Goal: Use online tool/utility: Utilize a website feature to perform a specific function

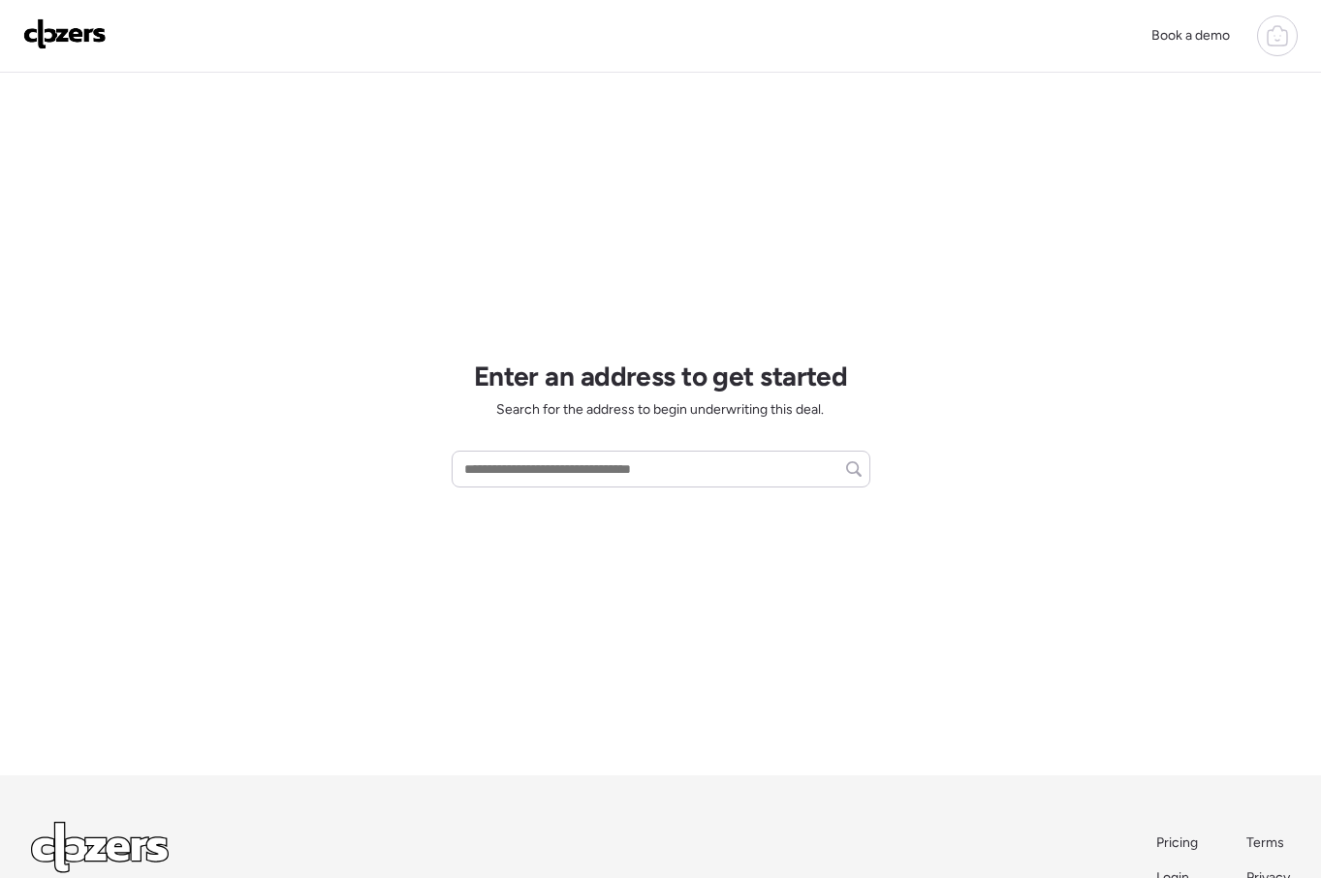
scroll to position [53, 0]
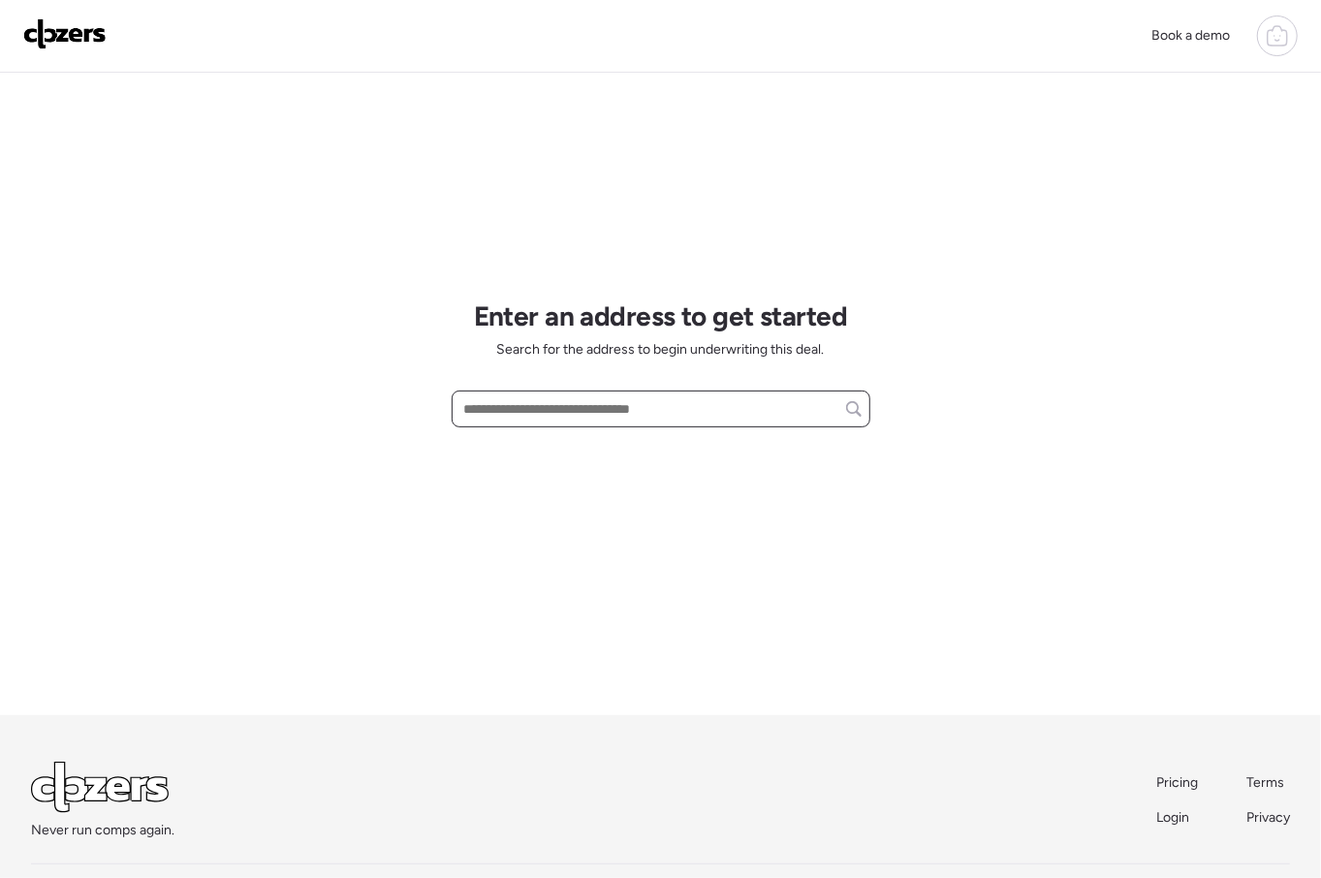
click at [641, 419] on input "text" at bounding box center [660, 408] width 401 height 27
paste input "**********"
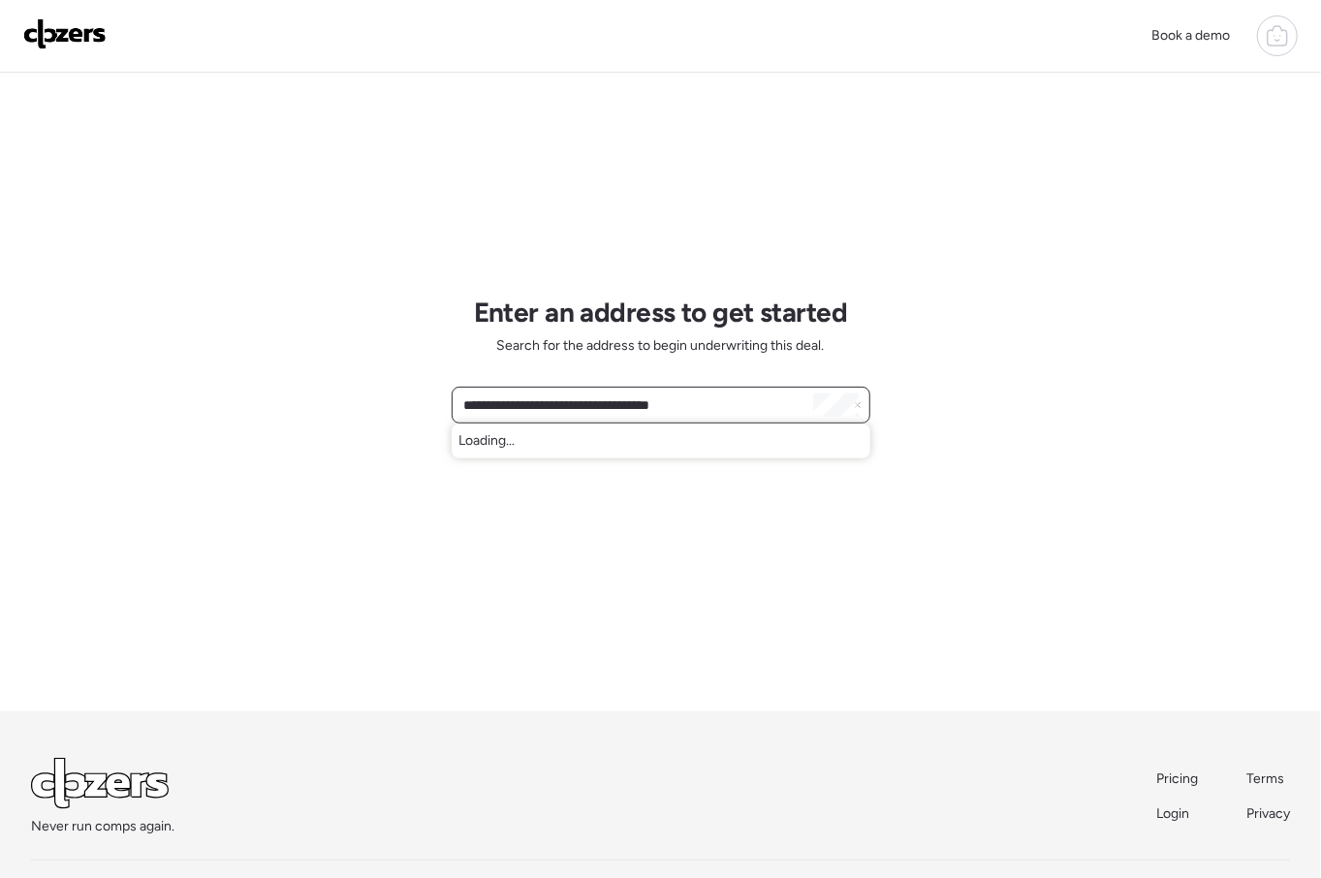
scroll to position [134, 0]
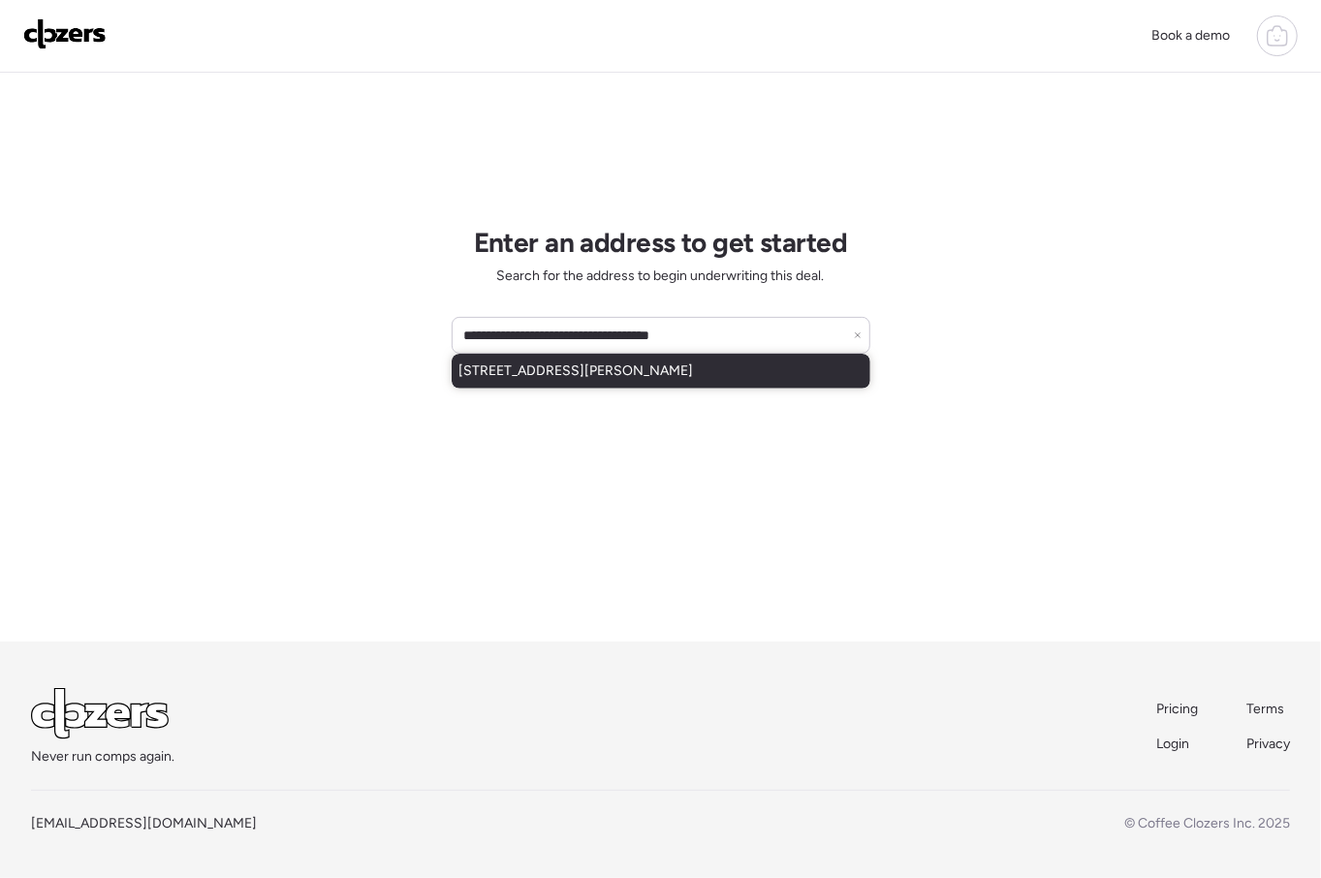
click at [633, 379] on span "17371 W Jackson St, Goodyear, AZ, 85338" at bounding box center [576, 371] width 235 height 19
type input "**********"
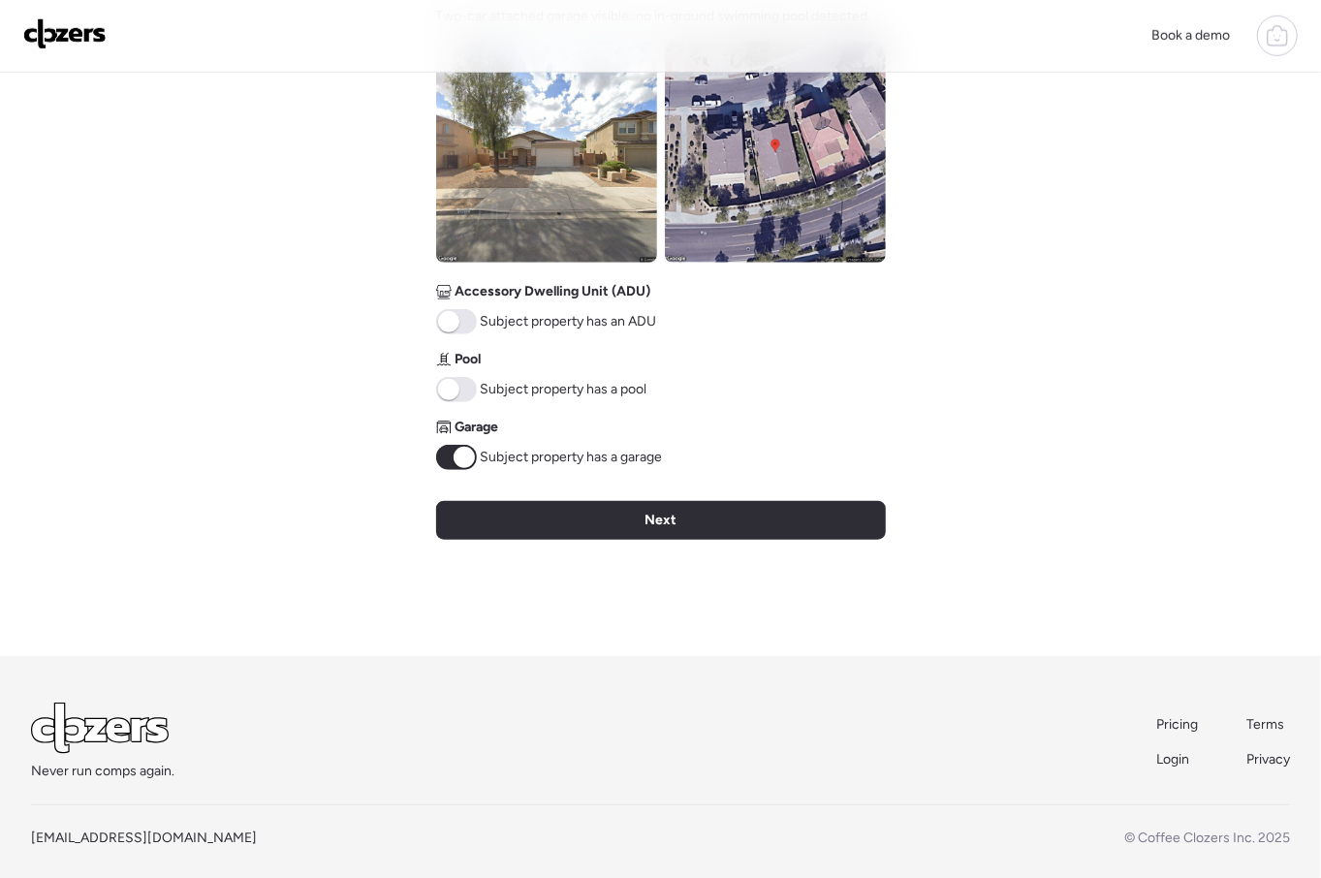
scroll to position [756, 0]
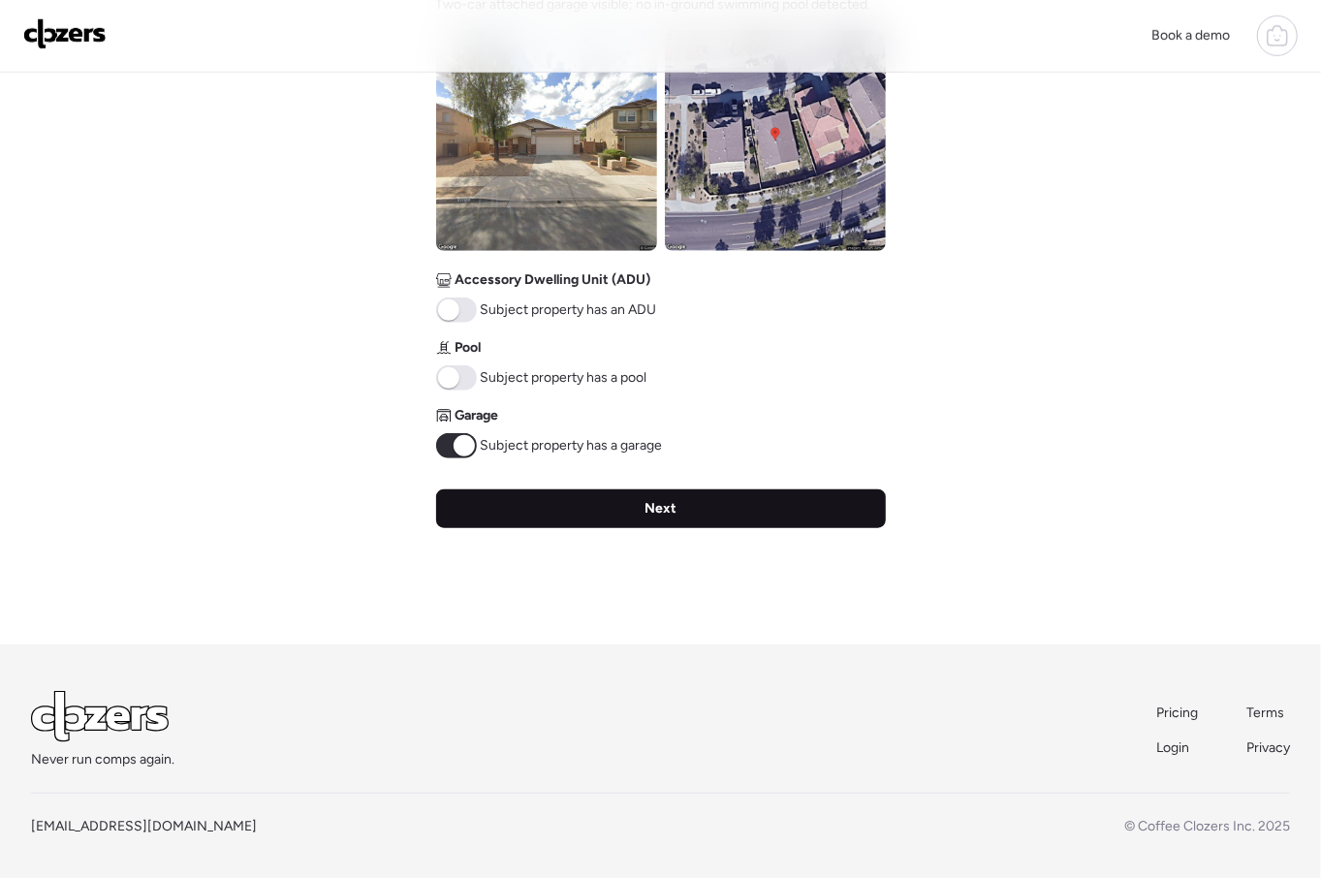
click at [688, 503] on div "Next" at bounding box center [661, 509] width 450 height 39
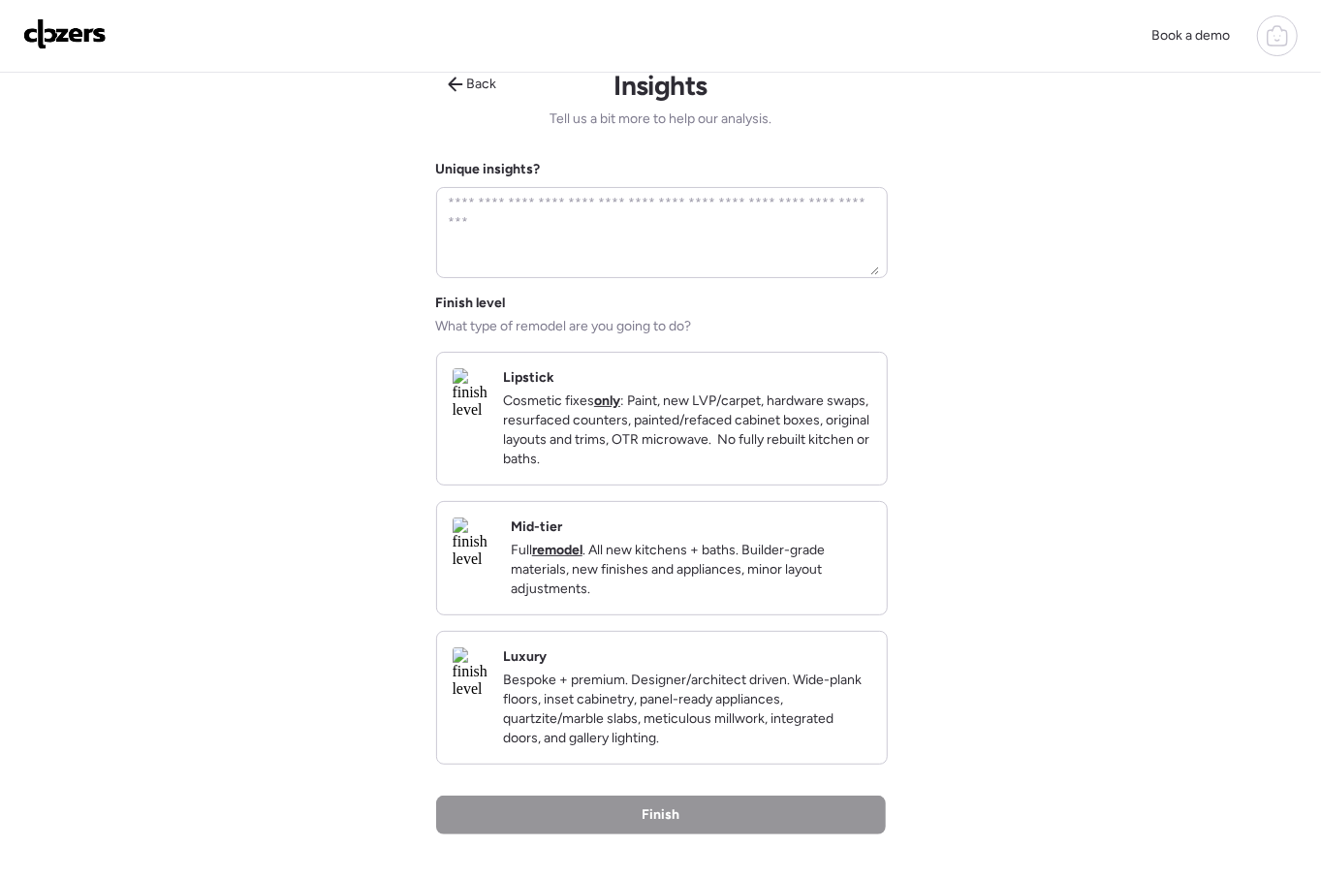
scroll to position [0, 0]
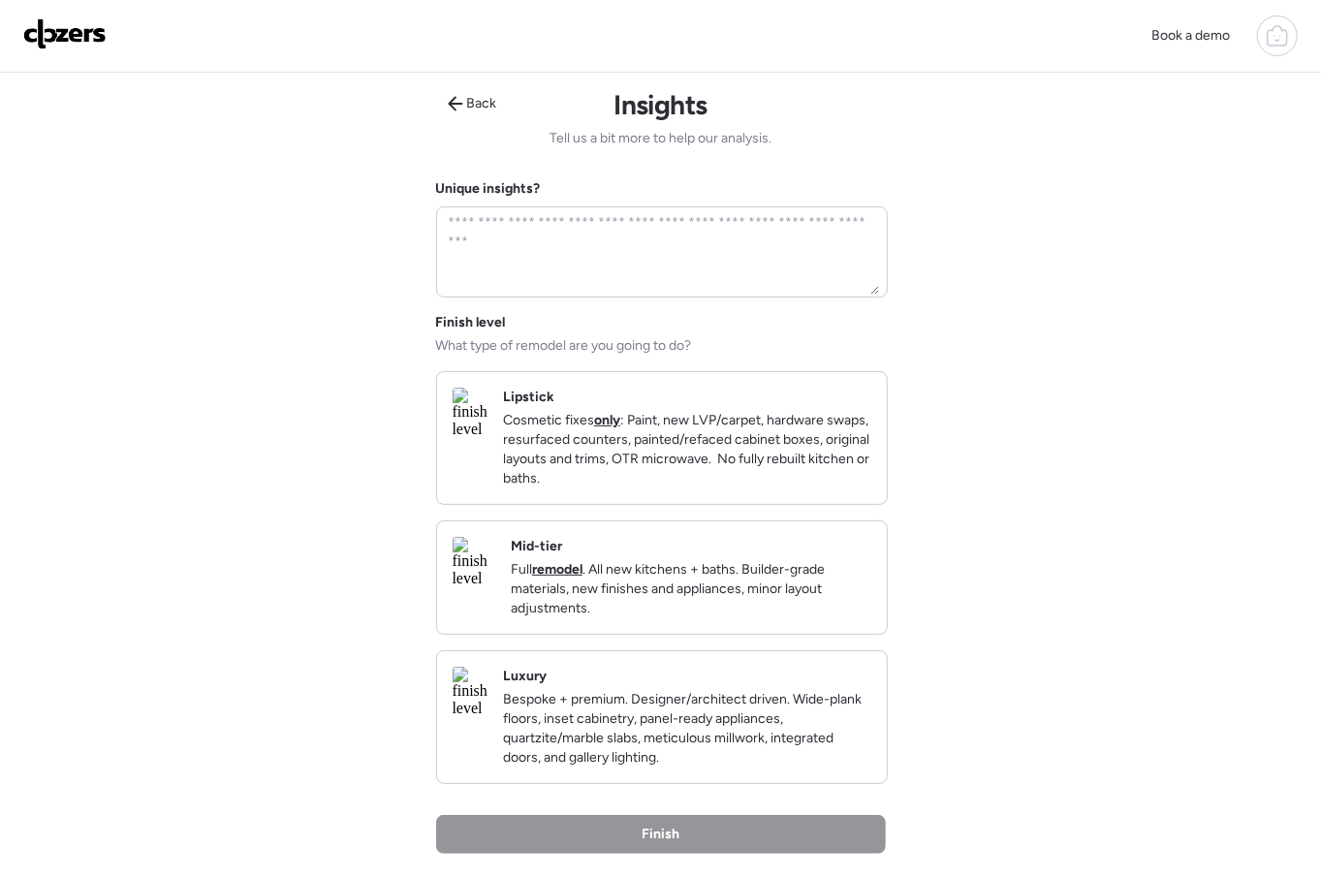
click at [708, 442] on p "Cosmetic fixes only : Paint, new LVP/carpet, hardware swaps, resurfaced counter…" at bounding box center [687, 450] width 368 height 78
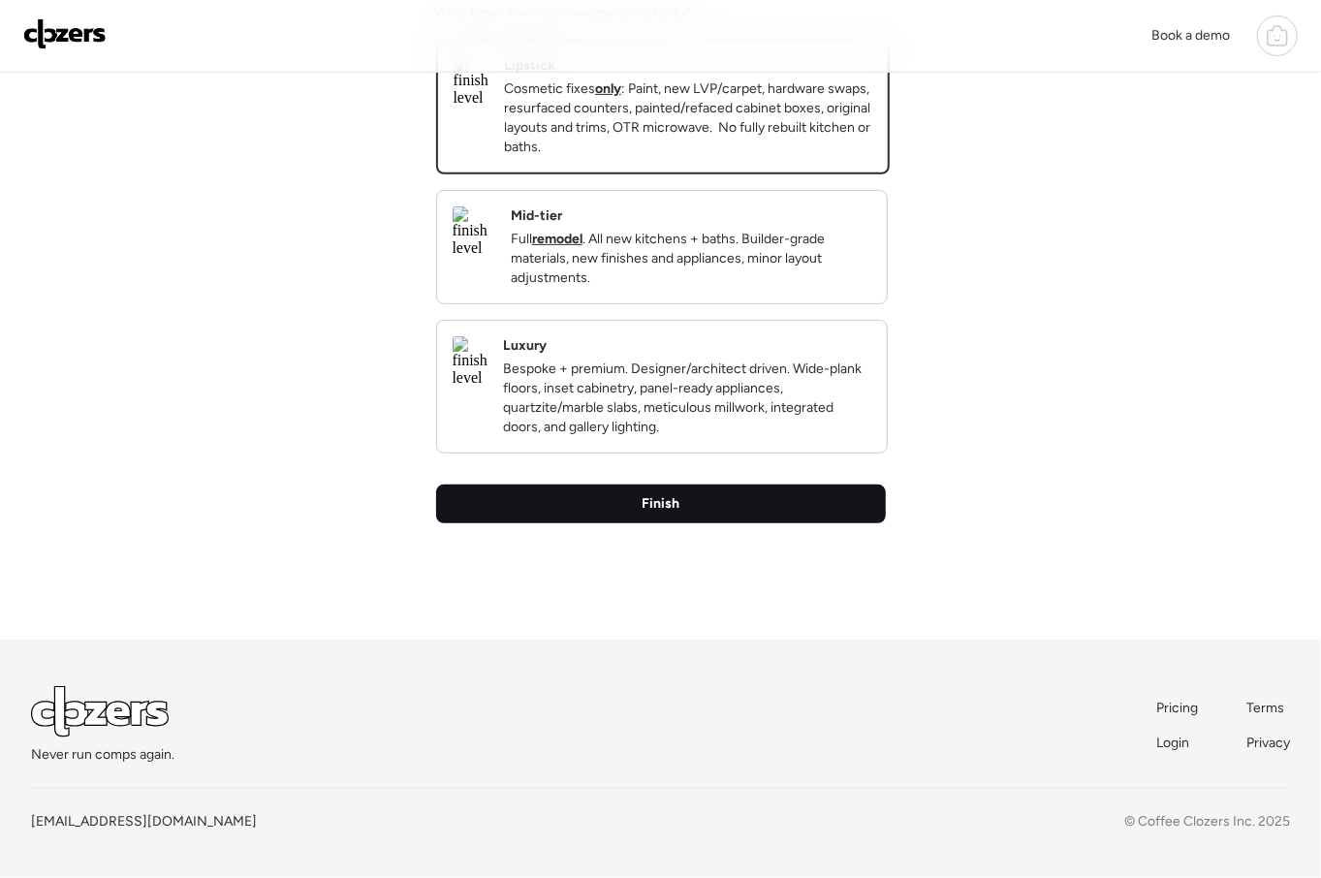
click at [705, 523] on div "Finish" at bounding box center [661, 504] width 450 height 39
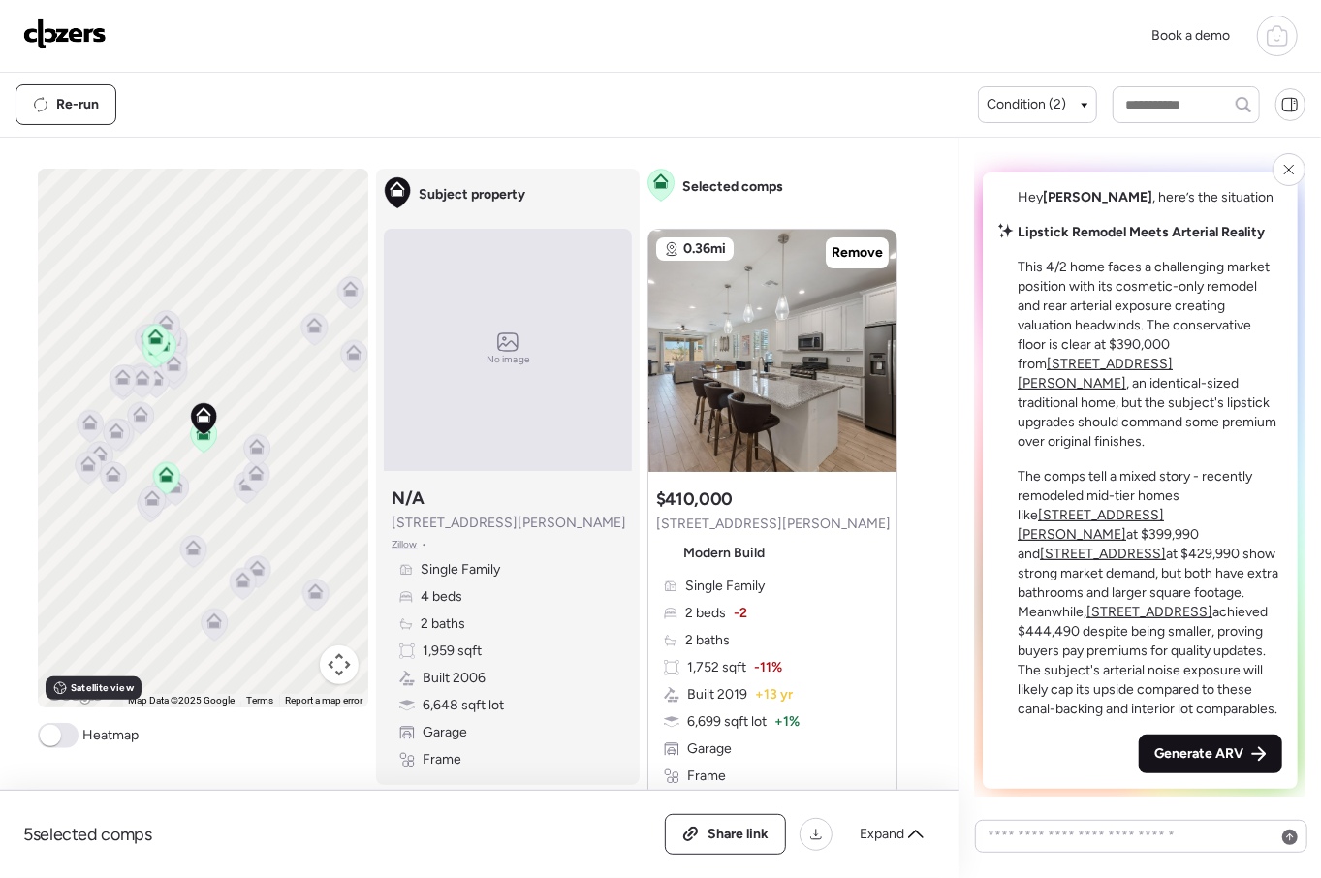
click at [1178, 749] on span "Generate ARV" at bounding box center [1198, 753] width 89 height 19
click at [1178, 749] on div "Hey Chris , here’s the situation Lipstick Remodel Meets Arterial Reality This 4…" at bounding box center [1140, 481] width 315 height 616
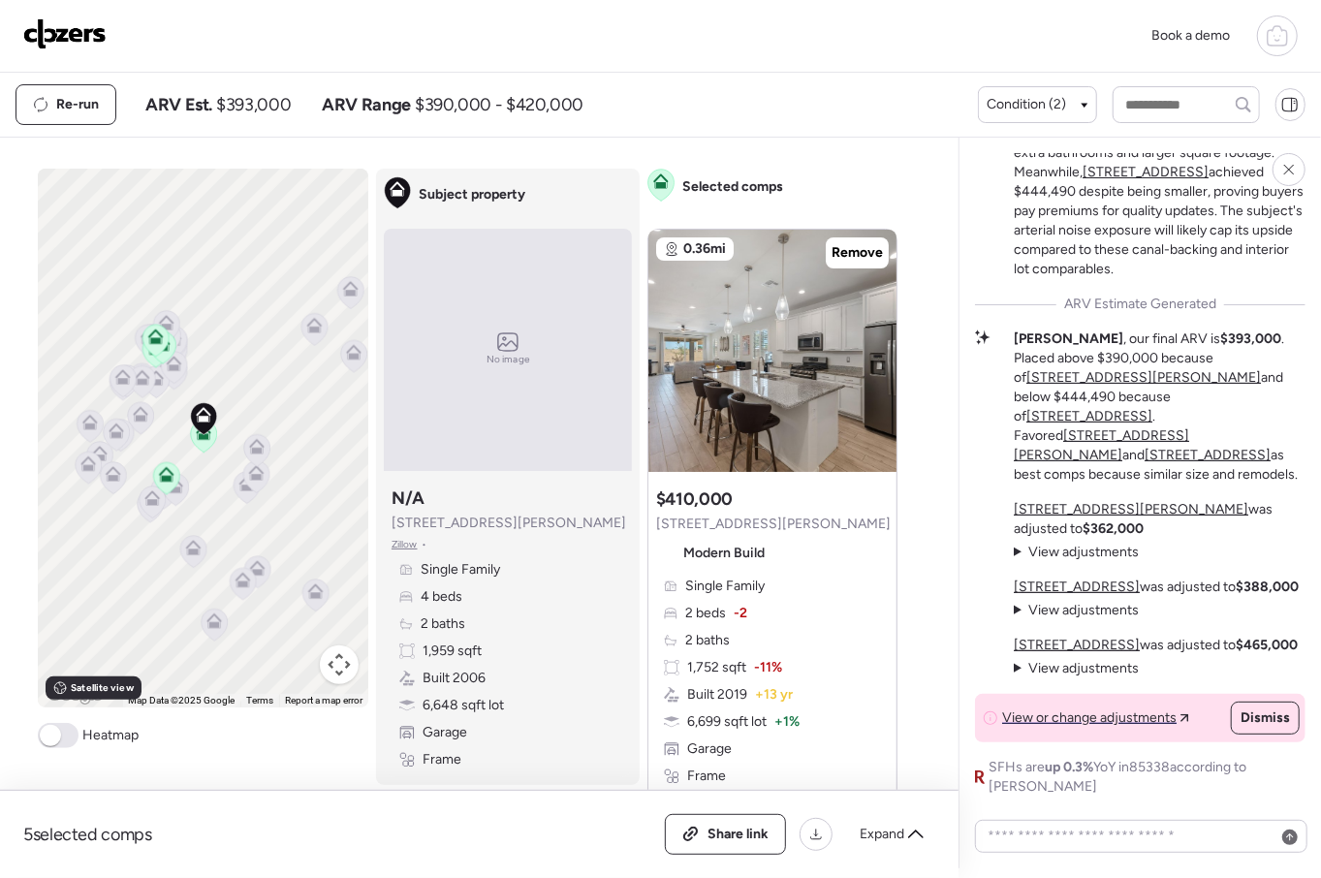
click at [49, 37] on img at bounding box center [64, 33] width 83 height 31
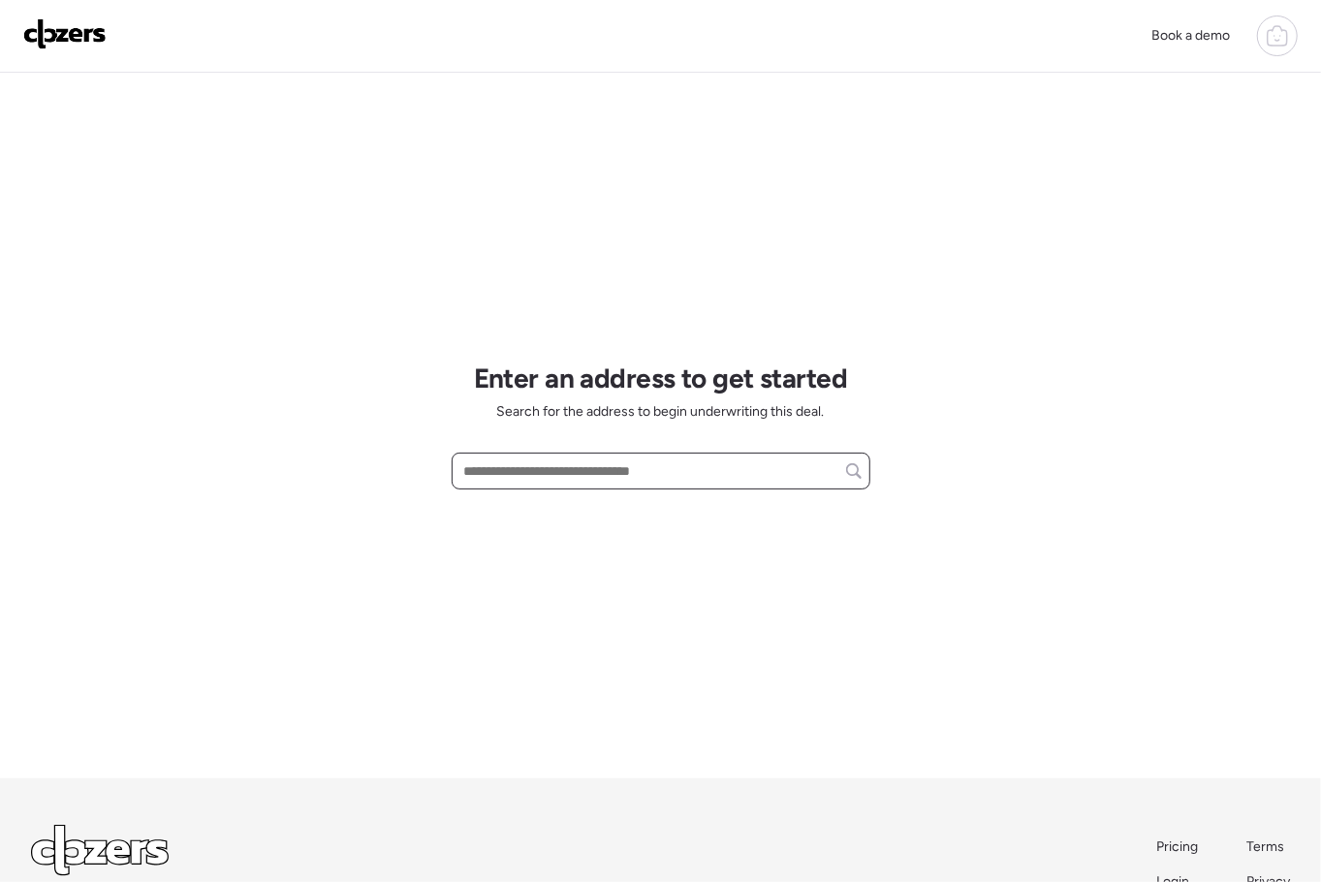
click at [546, 469] on input "text" at bounding box center [660, 471] width 401 height 27
paste input "**********"
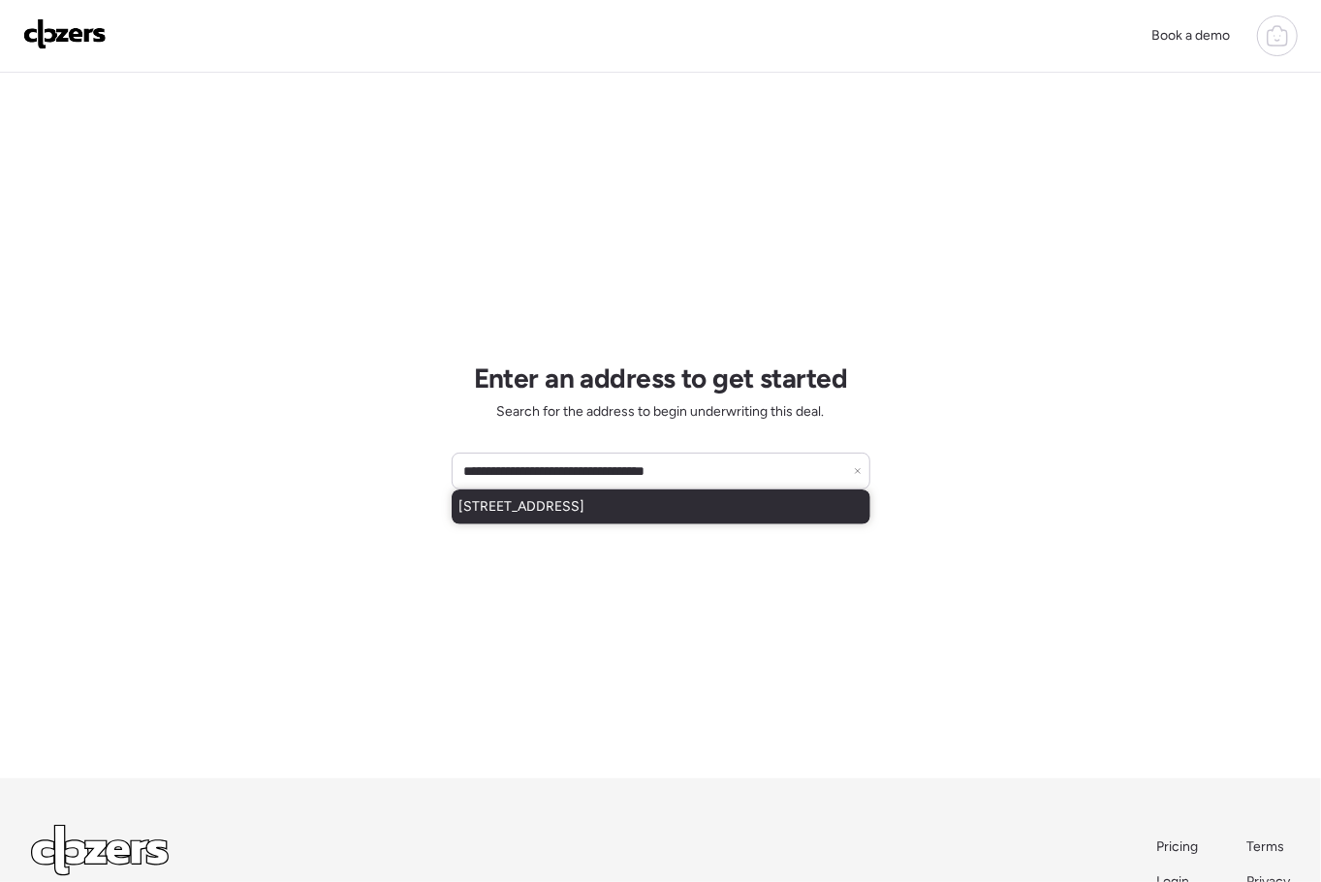
click at [567, 490] on div "14209 N 125th Dr, El Mirage, AZ, 85335" at bounding box center [661, 507] width 419 height 35
type input "**********"
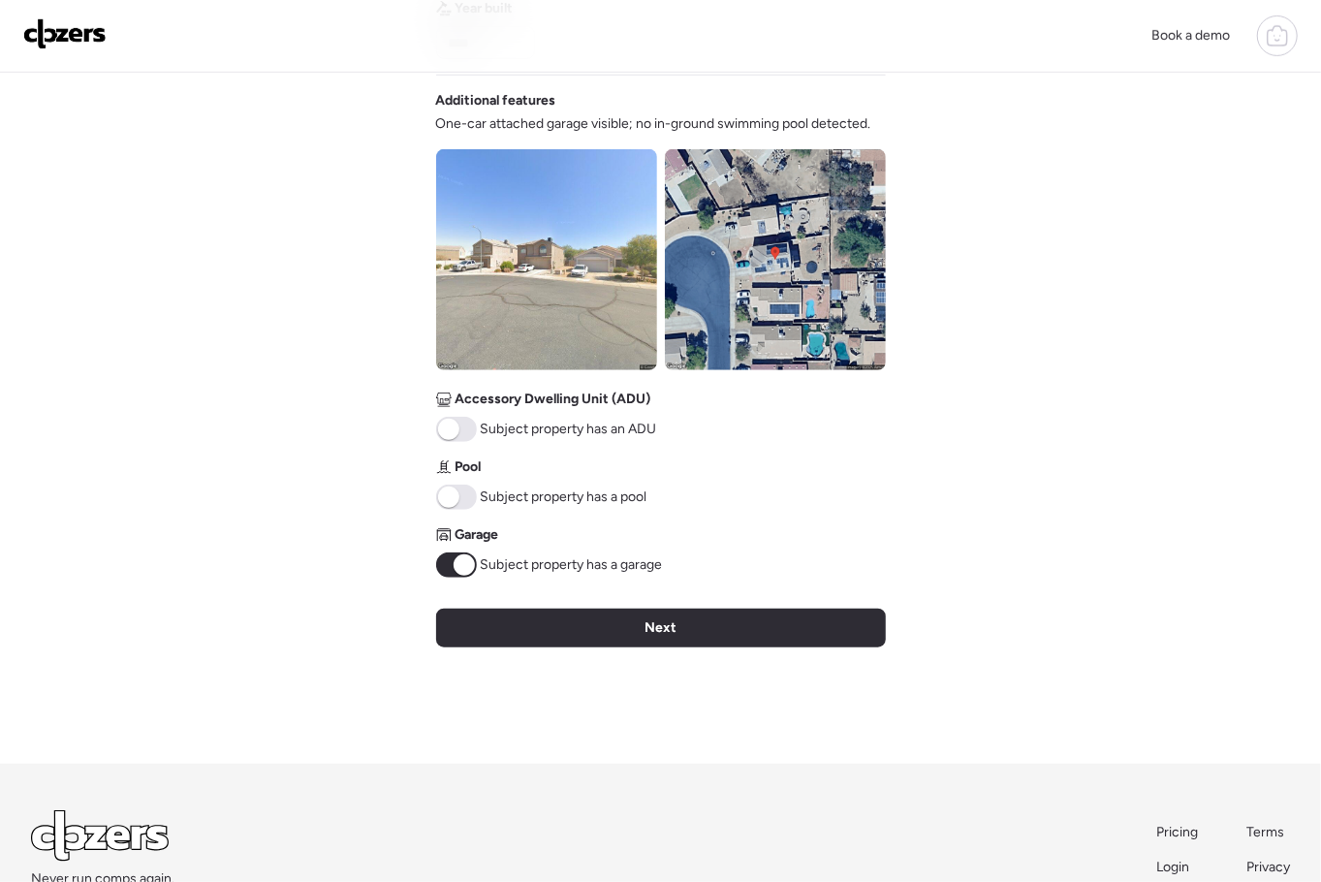
scroll to position [752, 0]
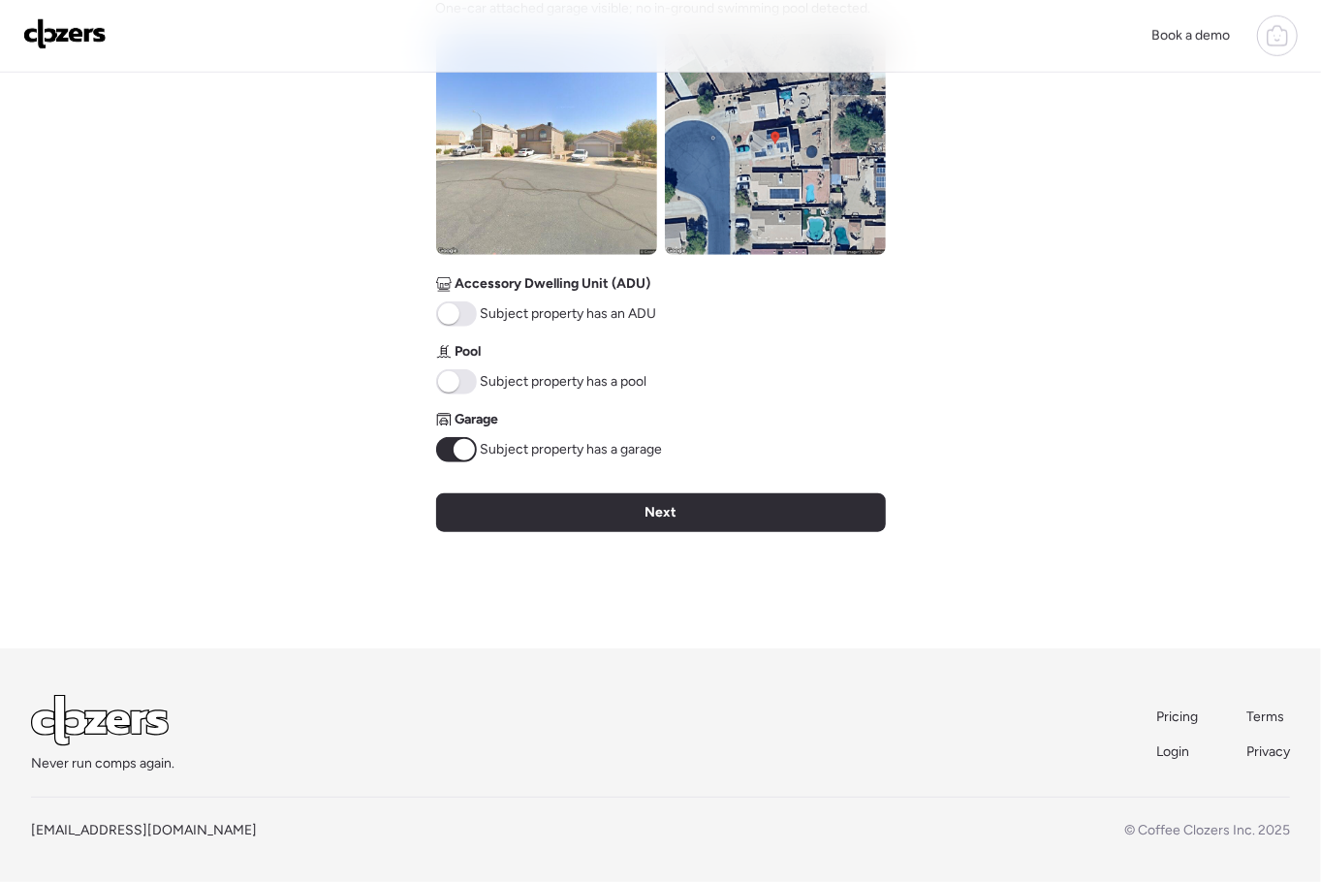
click at [743, 510] on div "Next" at bounding box center [661, 512] width 450 height 39
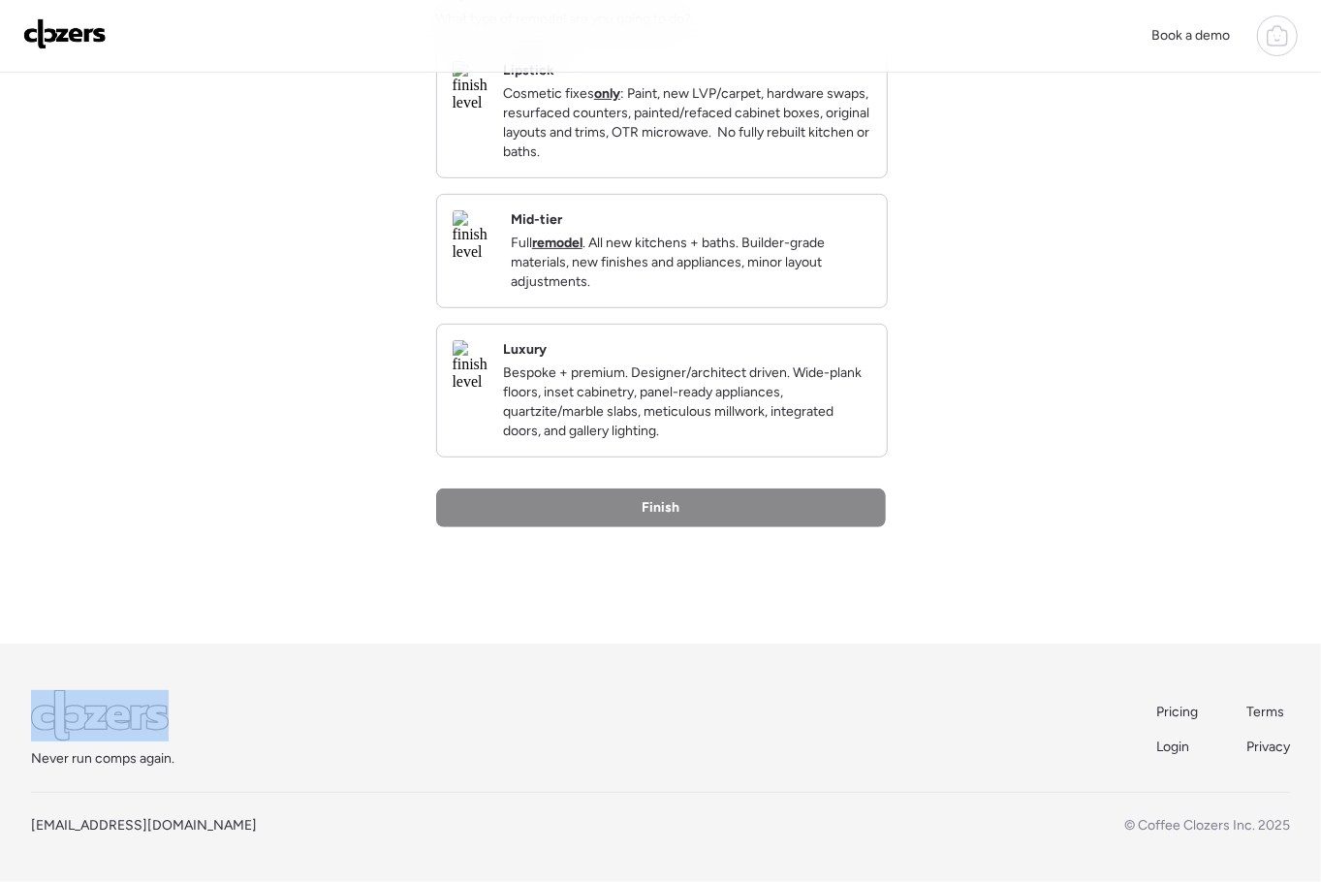
click at [743, 510] on div "Finish" at bounding box center [661, 508] width 450 height 39
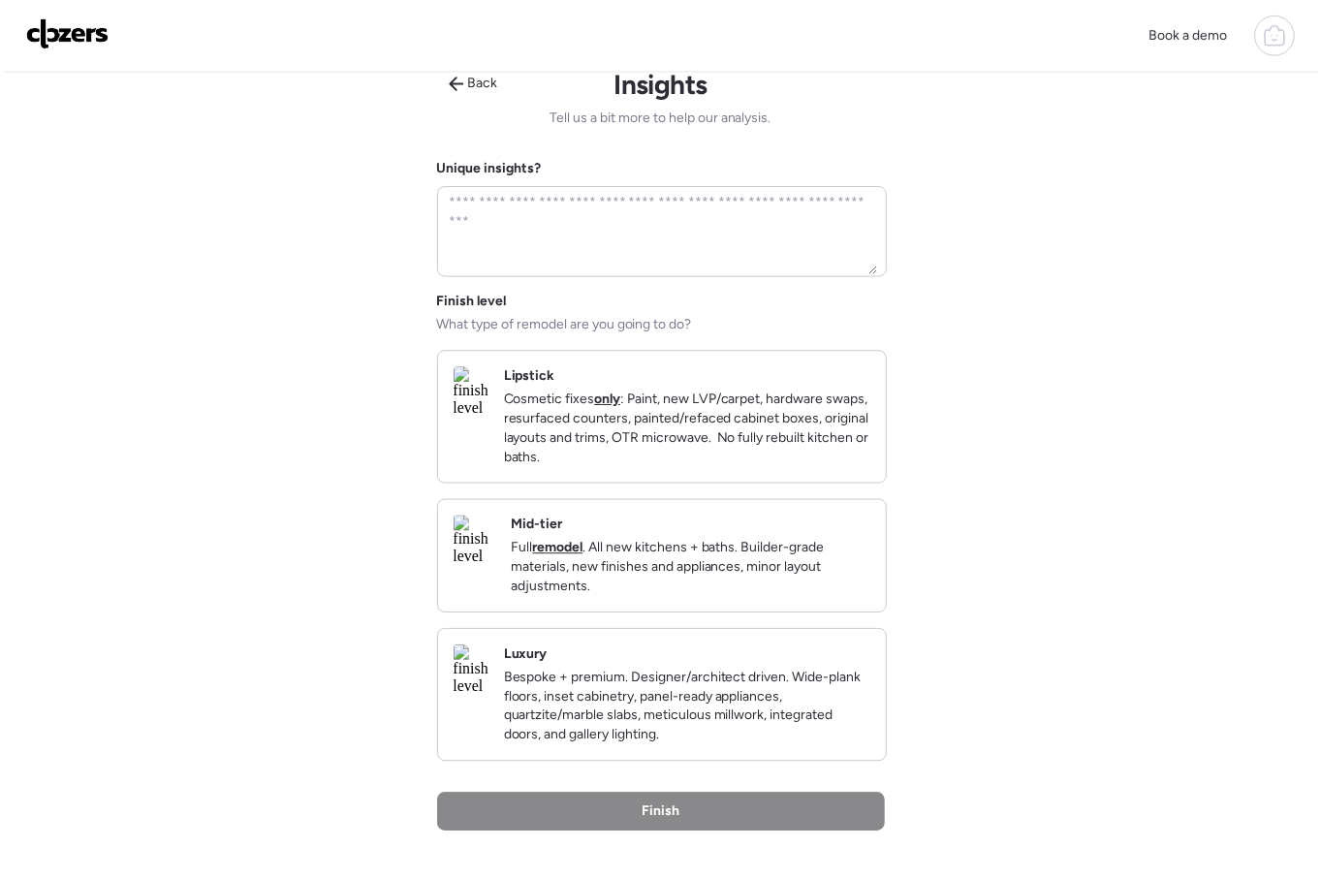
scroll to position [0, 0]
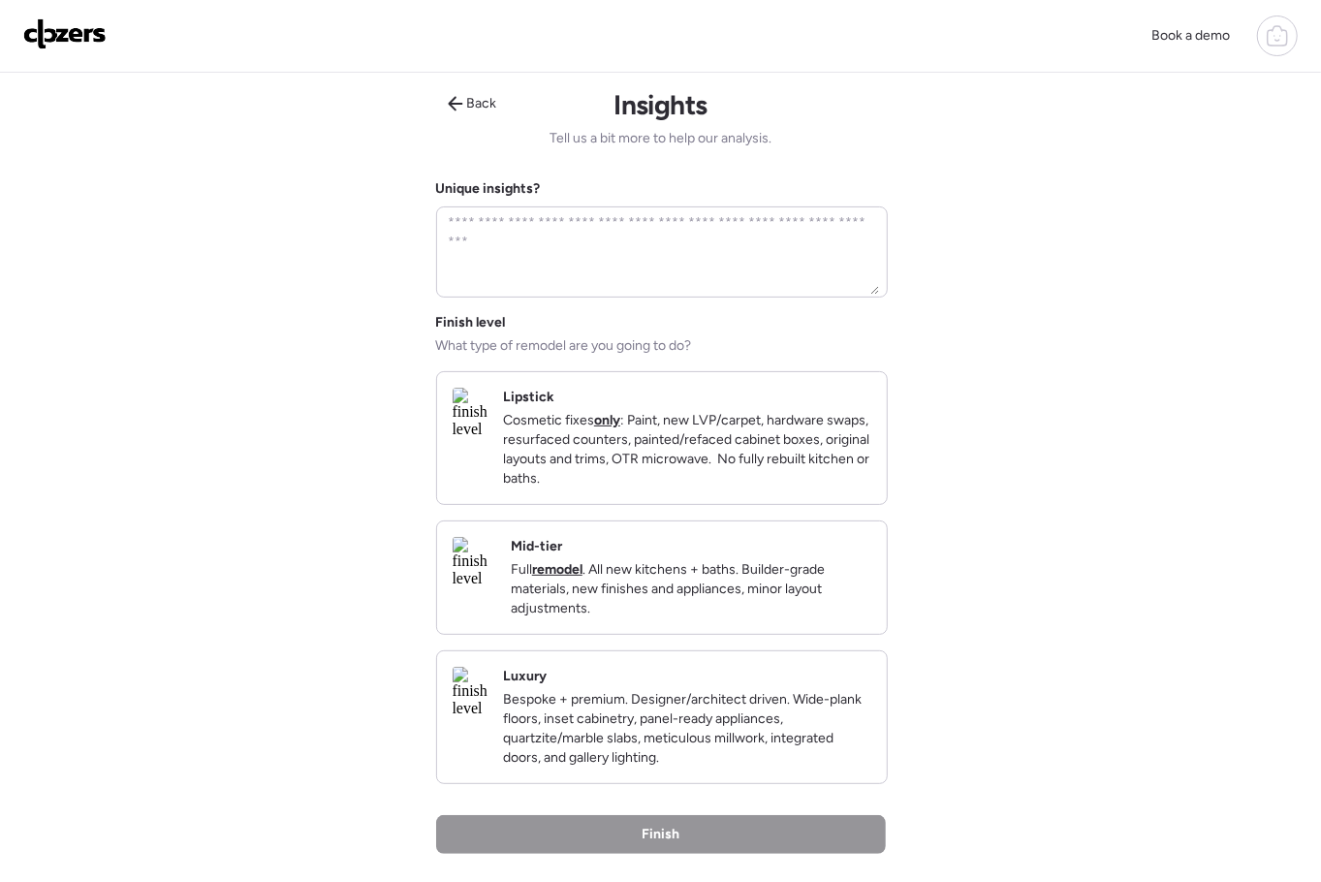
click at [758, 478] on p "Cosmetic fixes only : Paint, new LVP/carpet, hardware swaps, resurfaced counter…" at bounding box center [687, 450] width 368 height 78
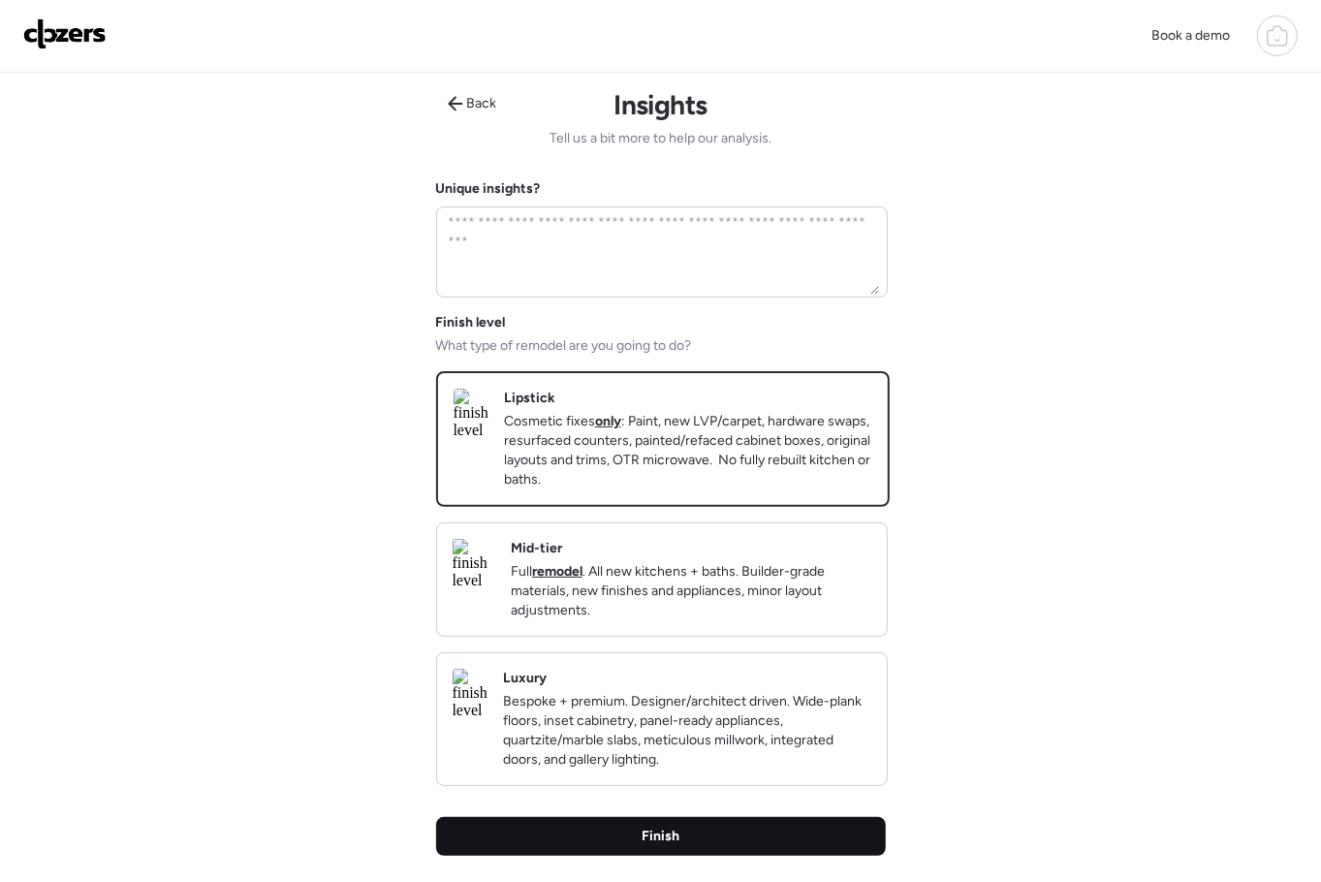
click at [723, 856] on div "Finish" at bounding box center [661, 836] width 450 height 39
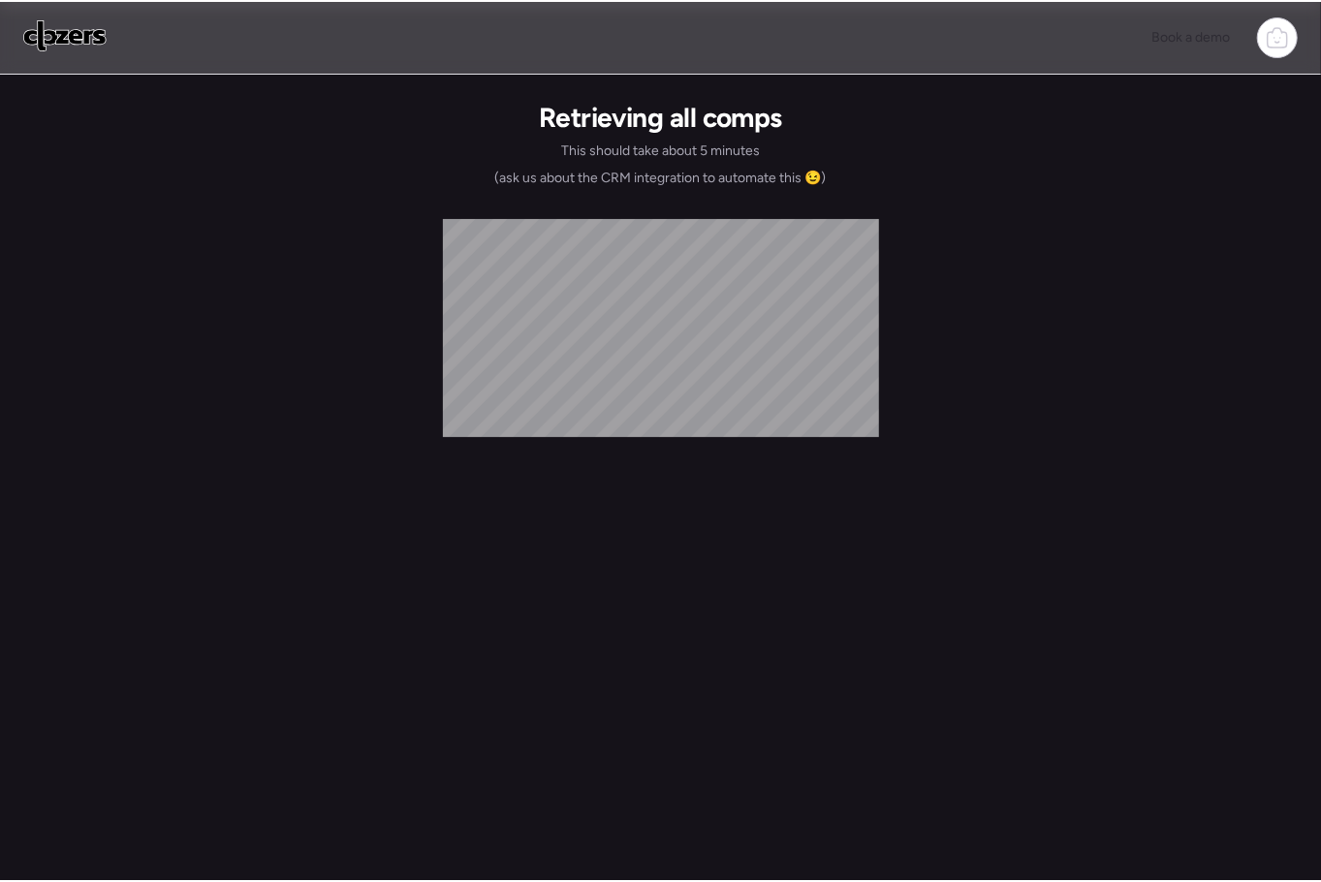
scroll to position [27, 0]
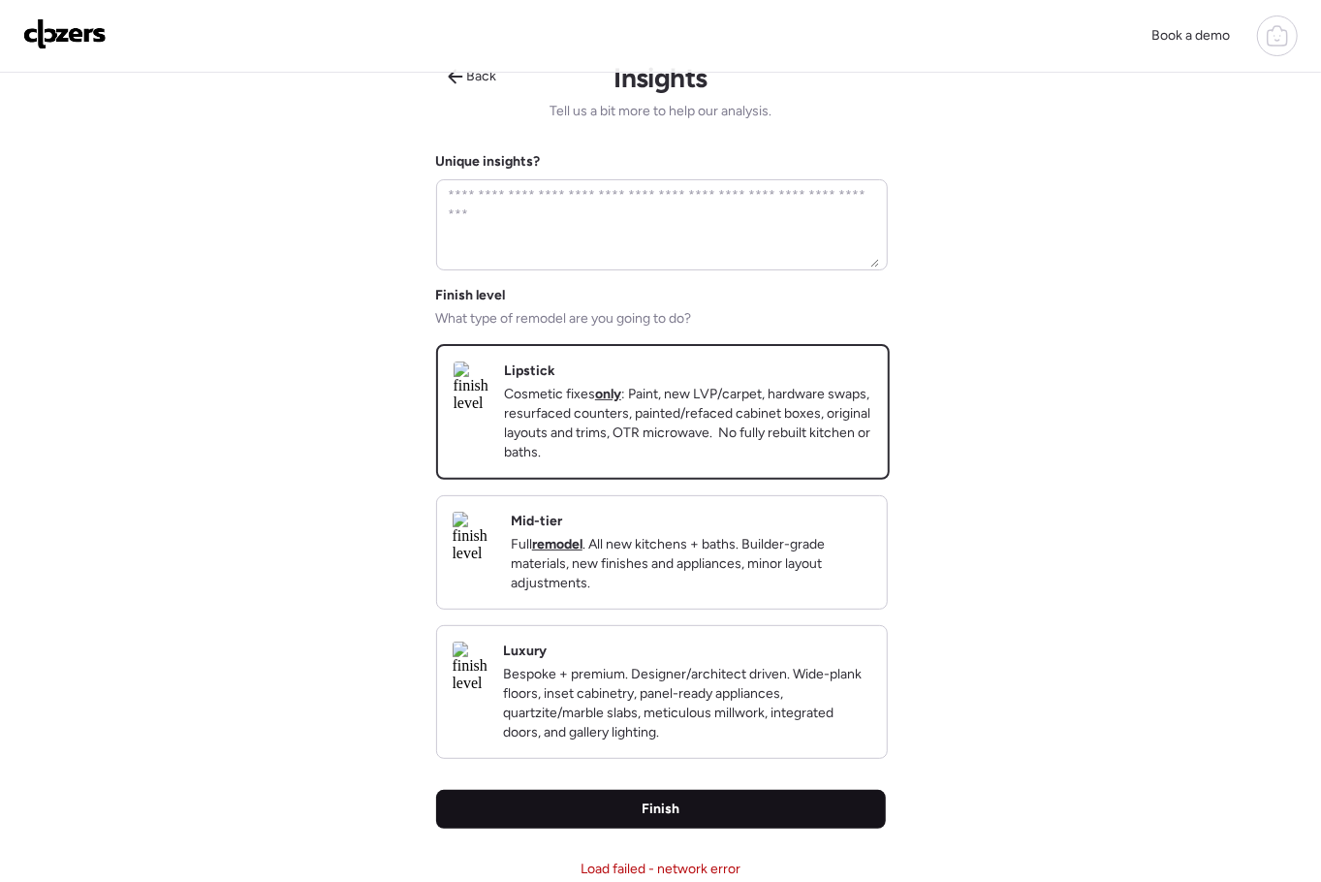
click at [668, 800] on span "Finish" at bounding box center [661, 809] width 38 height 19
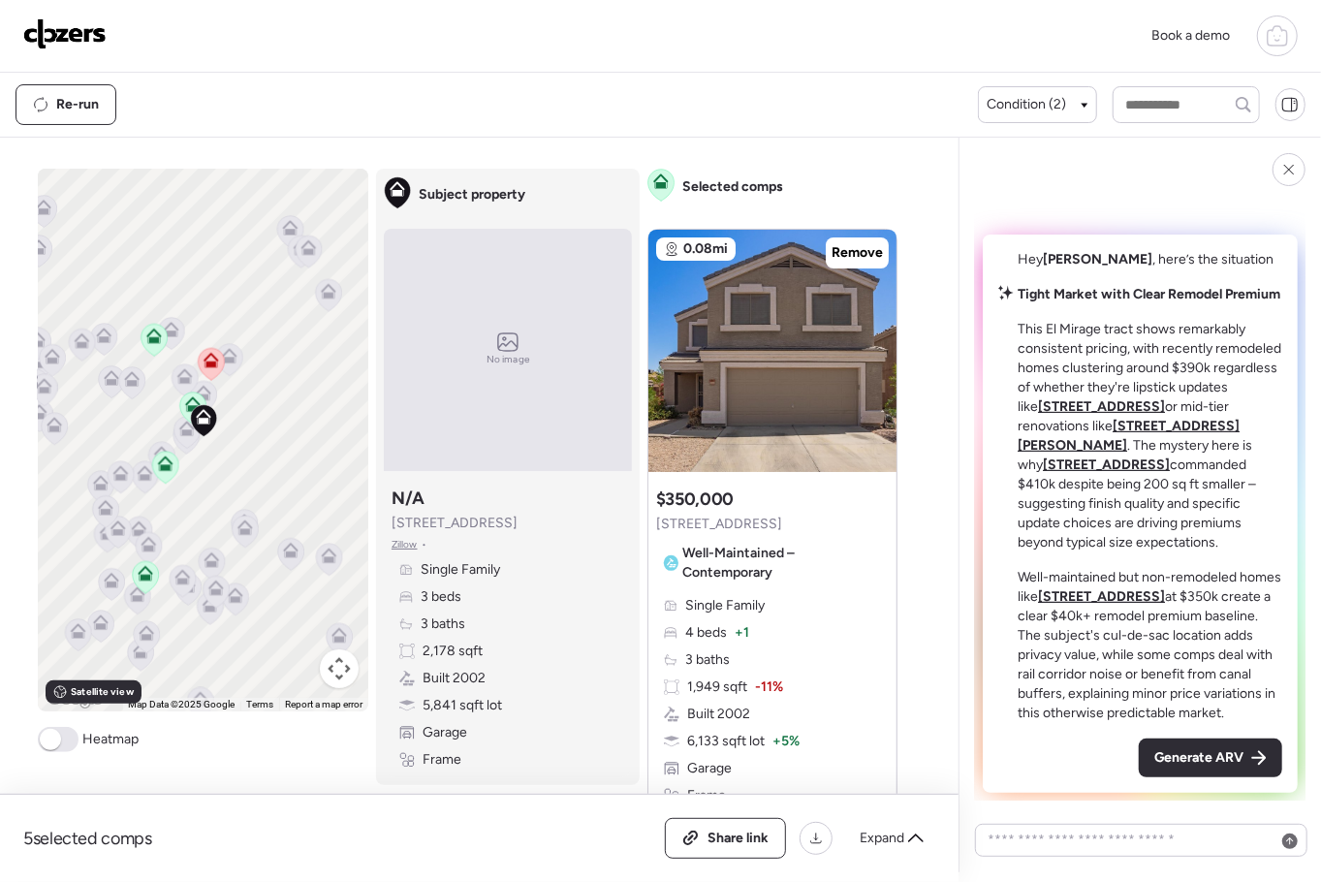
click at [1218, 750] on span "Generate ARV" at bounding box center [1198, 757] width 89 height 19
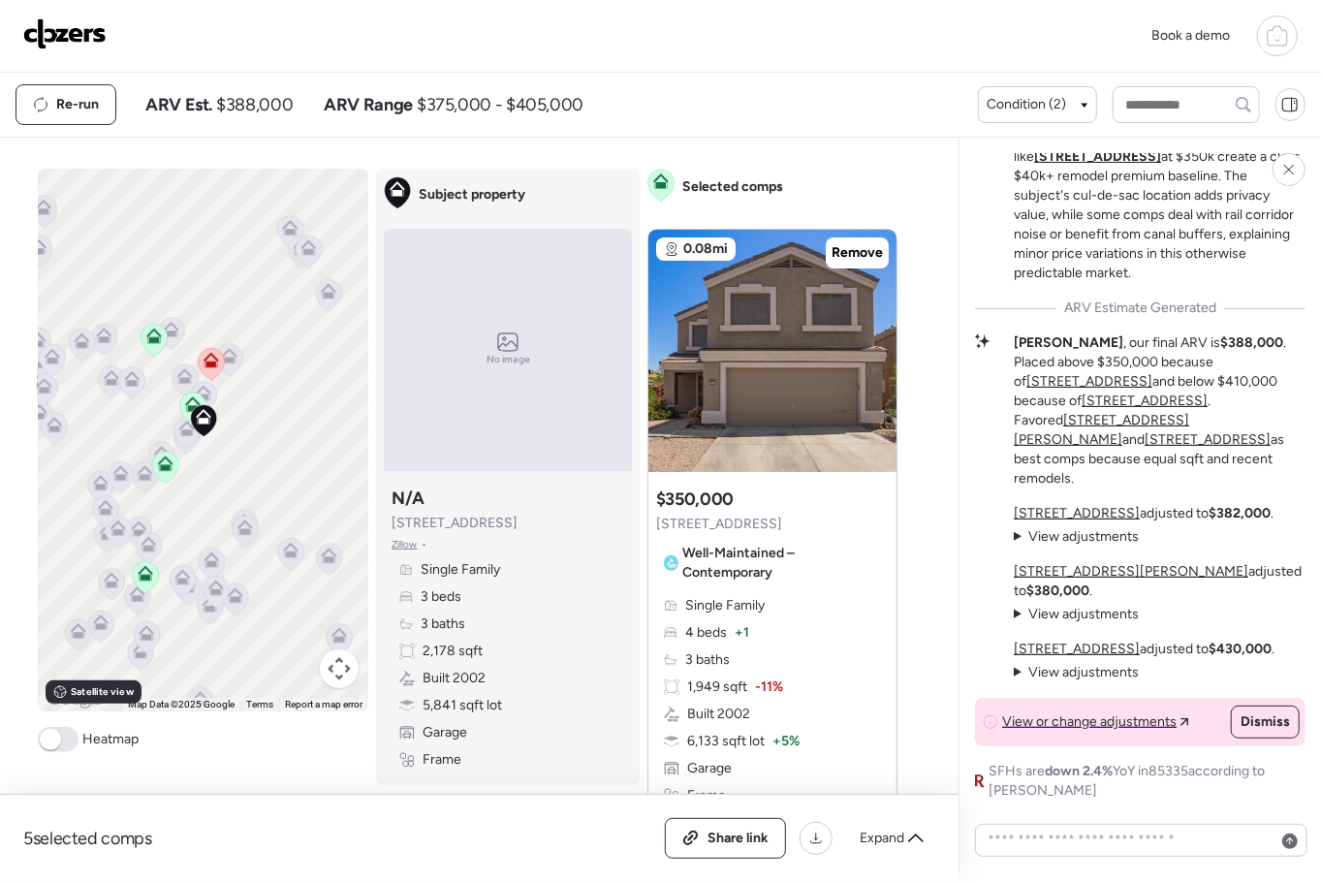
click at [71, 32] on img at bounding box center [64, 33] width 83 height 31
